Goal: Task Accomplishment & Management: Manage account settings

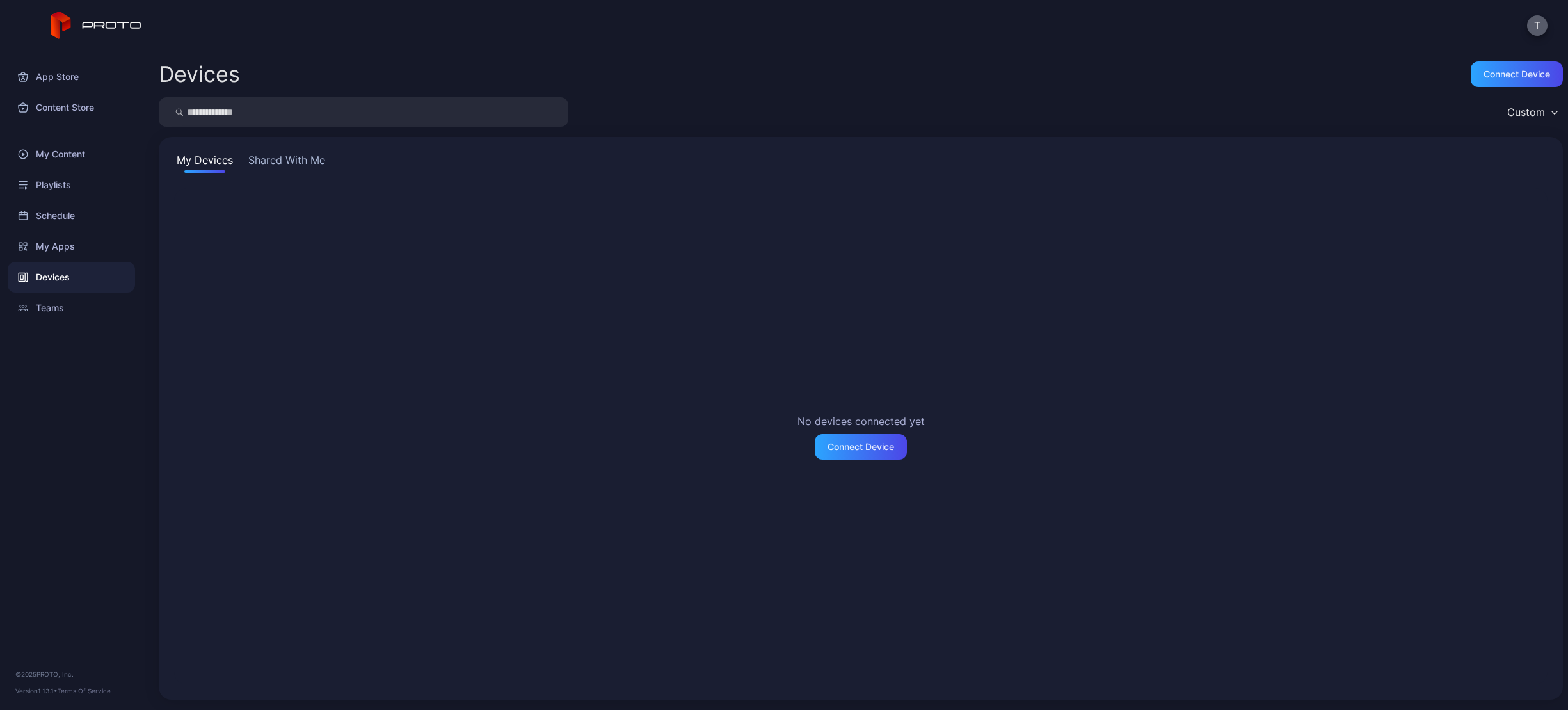
click at [1540, 32] on button "T" at bounding box center [1538, 25] width 21 height 21
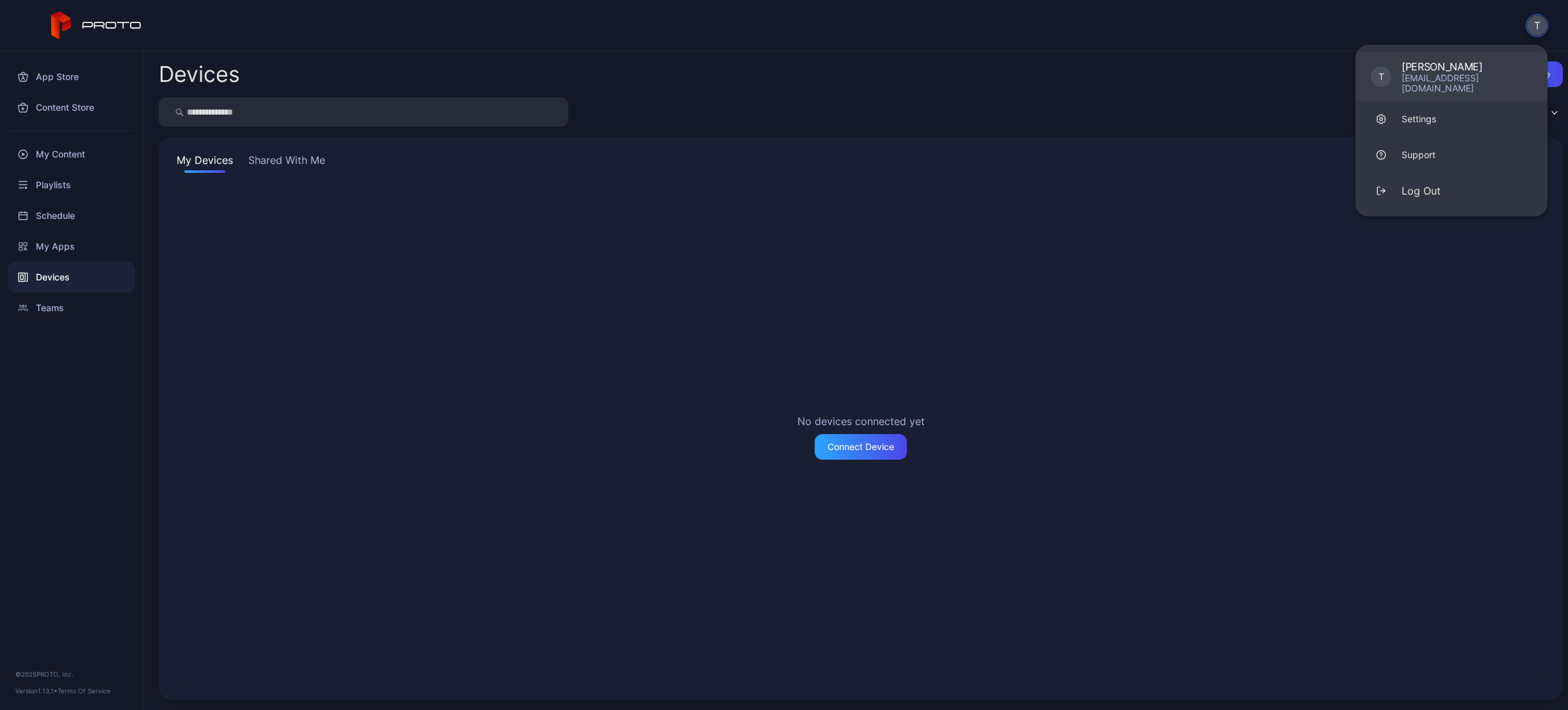
click at [1436, 77] on div "wut@amazon.co.uk" at bounding box center [1467, 83] width 131 height 21
